Goal: Navigation & Orientation: Understand site structure

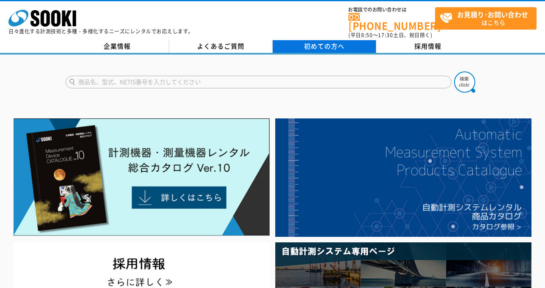
click at [305, 41] on span "初めての方へ" at bounding box center [324, 45] width 41 height 9
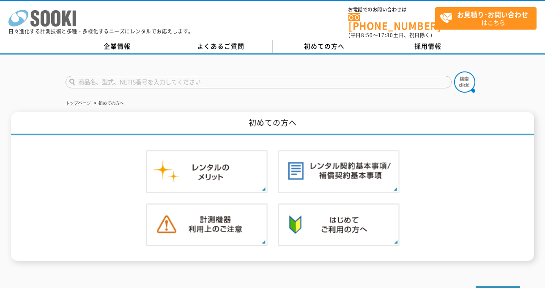
click at [35, 26] on icon at bounding box center [34, 18] width 9 height 16
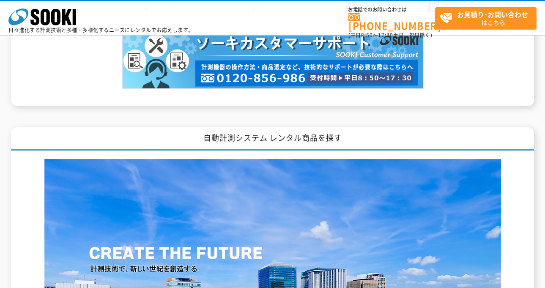
scroll to position [1268, 0]
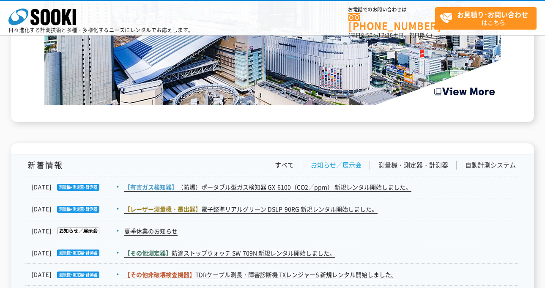
click at [347, 164] on link "お知らせ／展示会" at bounding box center [336, 165] width 51 height 9
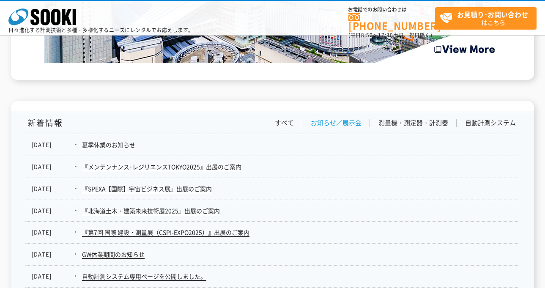
scroll to position [1352, 0]
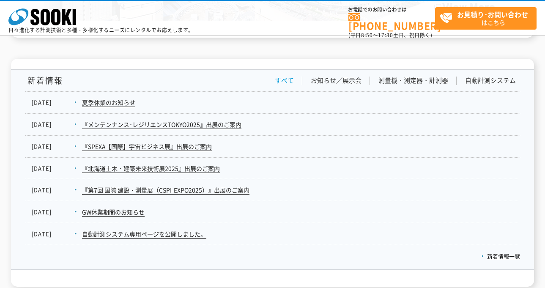
click at [289, 84] on link "すべて" at bounding box center [284, 80] width 19 height 9
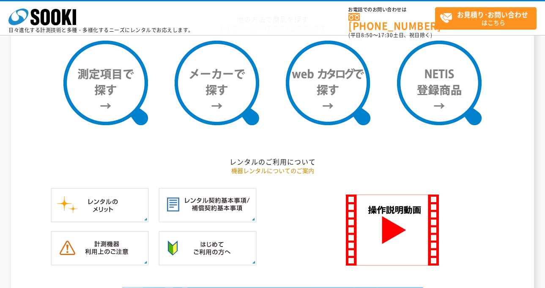
scroll to position [676, 0]
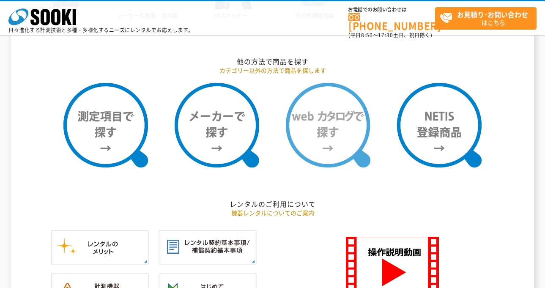
click at [342, 123] on img at bounding box center [328, 125] width 85 height 85
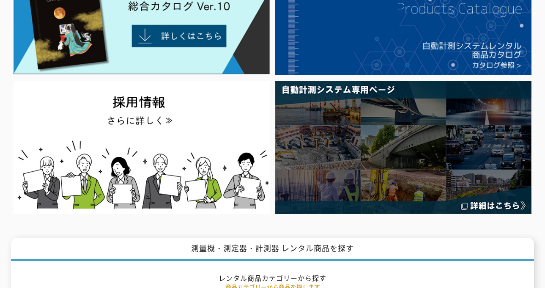
scroll to position [0, 0]
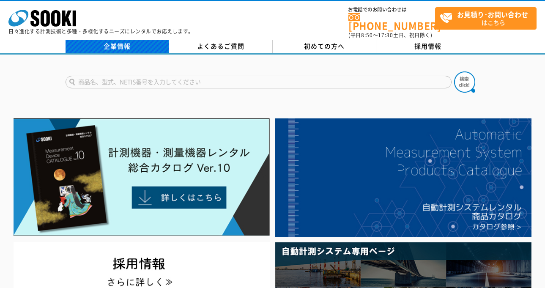
click at [119, 45] on link "企業情報" at bounding box center [118, 46] width 104 height 13
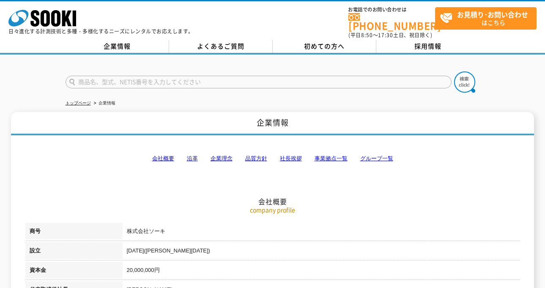
click at [331, 155] on link "事業拠点一覧" at bounding box center [330, 158] width 33 height 6
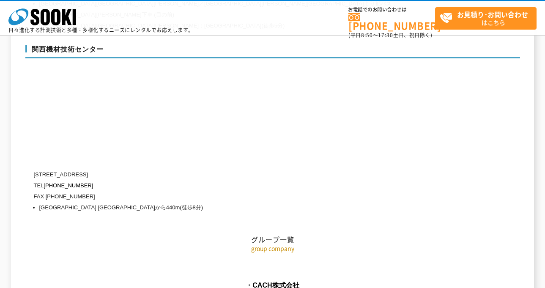
scroll to position [3895, 0]
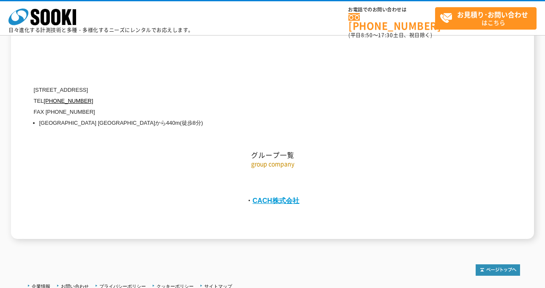
click at [289, 197] on link "CACH株式会社" at bounding box center [275, 201] width 47 height 8
